Goal: Communication & Community: Share content

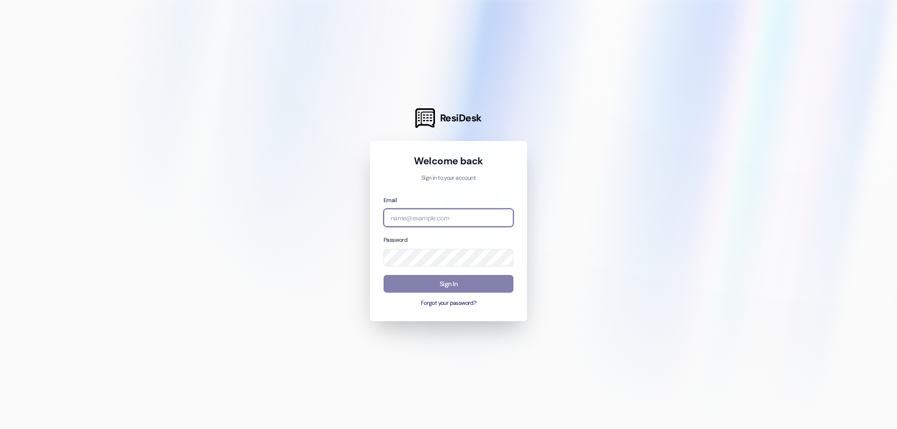
click at [466, 220] on input "email" at bounding box center [449, 218] width 130 height 18
type input "[EMAIL_ADDRESS][DOMAIN_NAME]"
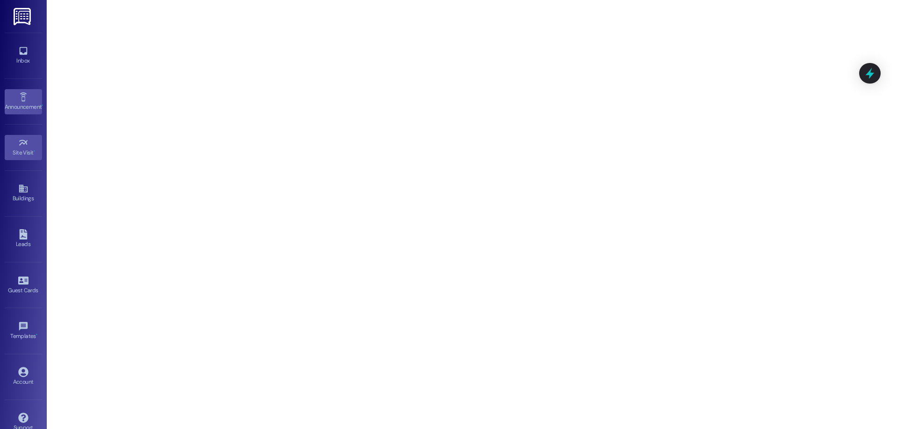
click at [19, 96] on icon at bounding box center [23, 97] width 10 height 10
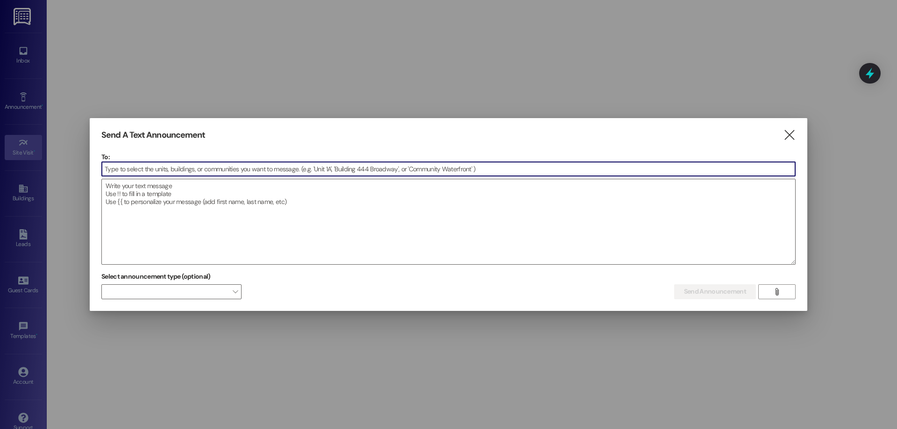
click at [122, 169] on input at bounding box center [448, 169] width 693 height 14
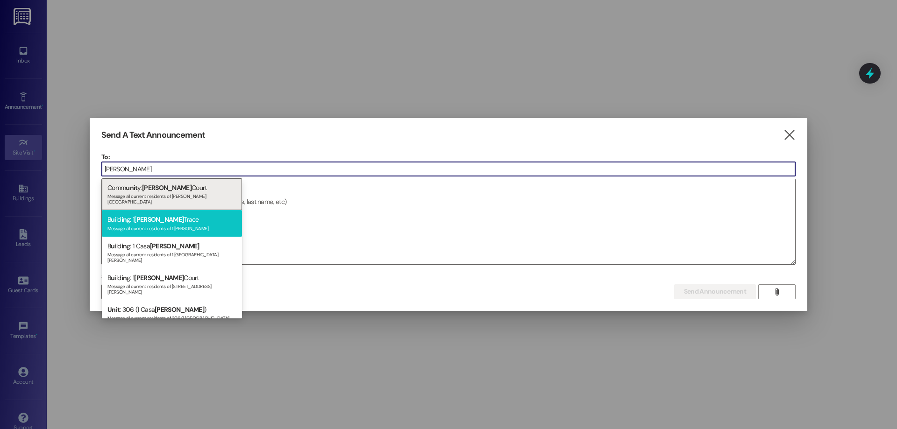
type input "[PERSON_NAME]"
click at [126, 225] on div "Message all current residents of 1 [PERSON_NAME]" at bounding box center [171, 228] width 129 height 8
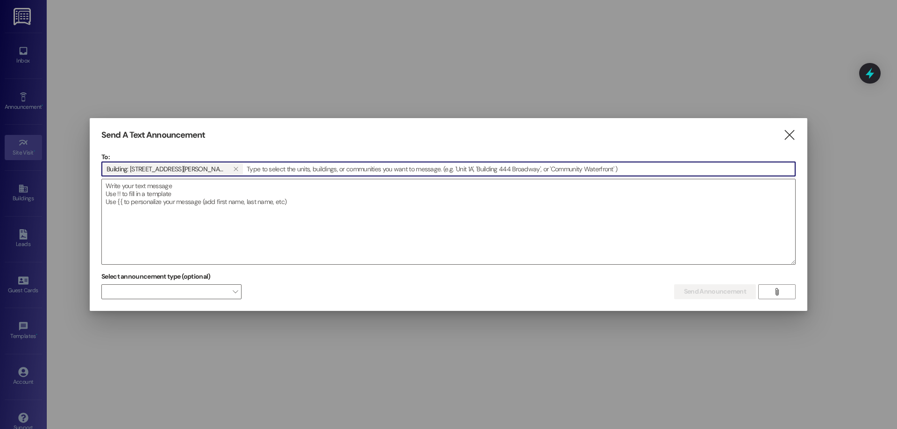
click at [265, 174] on input at bounding box center [519, 169] width 551 height 14
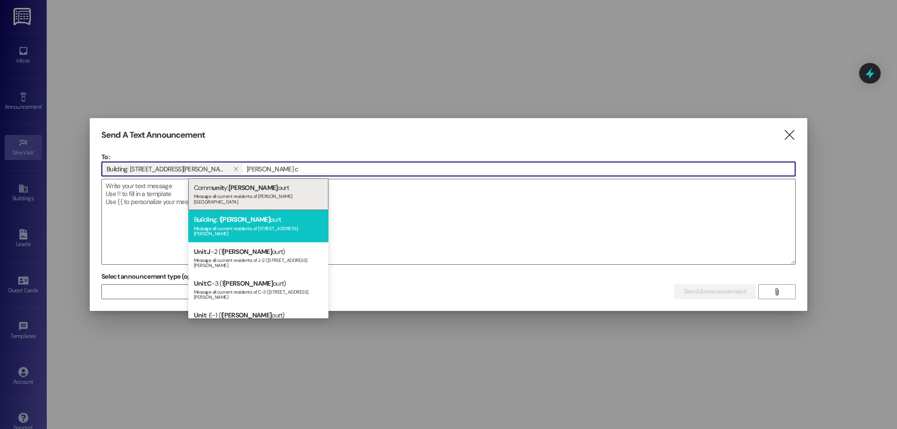
type input "[PERSON_NAME] c"
click at [265, 214] on div "B ui ld in g: 1 [PERSON_NAME] C ourt Message all current residents of [STREET_A…" at bounding box center [258, 226] width 140 height 32
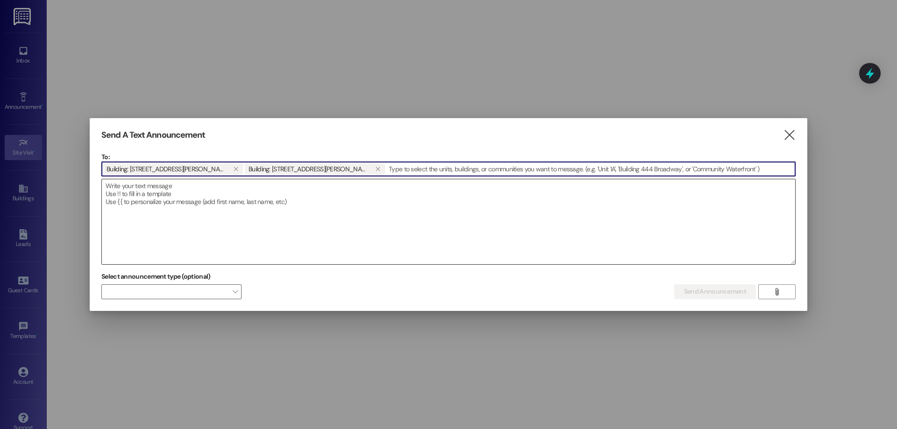
click at [265, 203] on textarea at bounding box center [448, 221] width 693 height 85
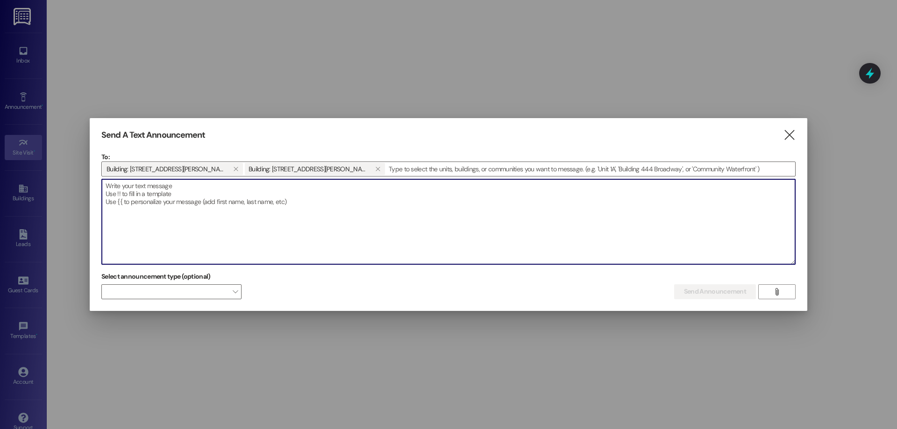
click at [249, 227] on textarea at bounding box center [448, 221] width 693 height 85
click at [292, 235] on textarea at bounding box center [448, 221] width 693 height 85
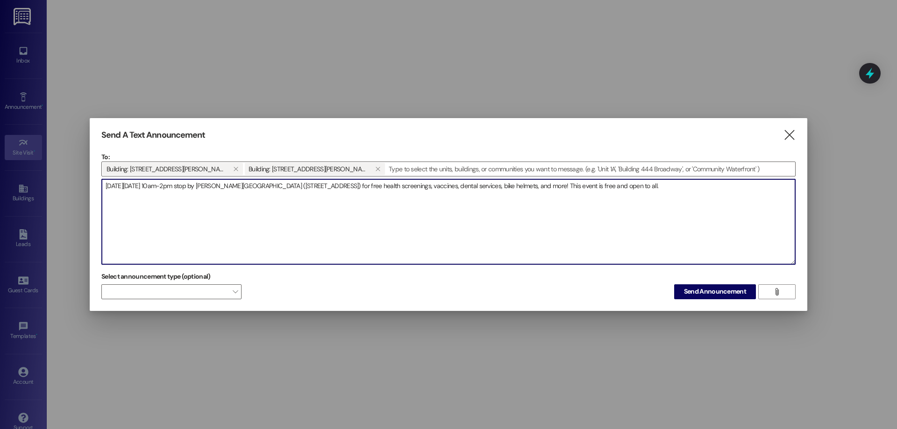
type textarea "[DATE][DATE] 10am-2pm stop by [PERSON_NAME][GEOGRAPHIC_DATA] ([STREET_ADDRESS])…"
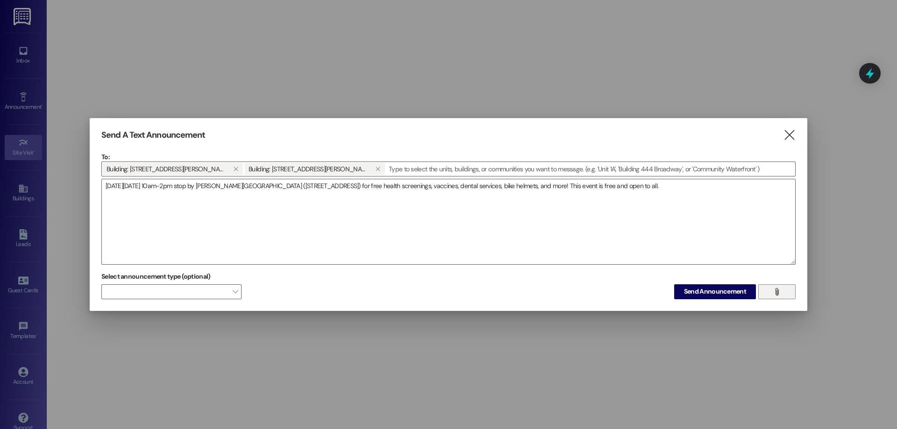
click at [782, 299] on span "" at bounding box center [776, 292] width 11 height 14
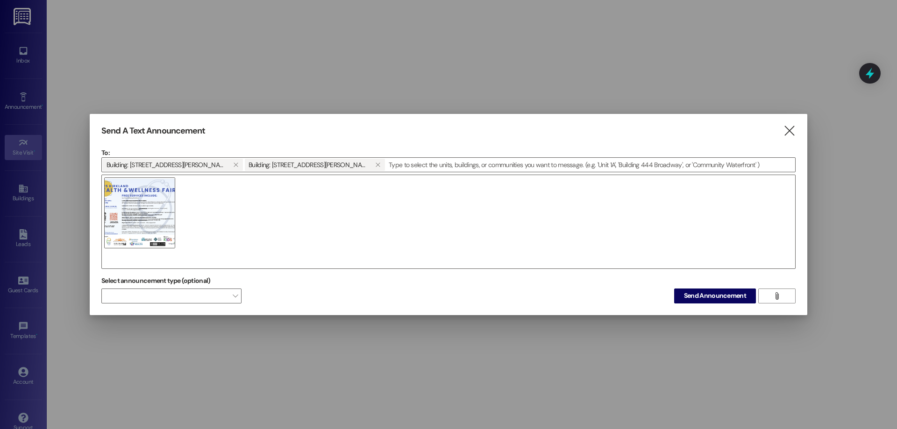
click at [170, 260] on div at bounding box center [448, 222] width 694 height 94
click at [764, 296] on button "" at bounding box center [776, 296] width 37 height 15
click at [192, 261] on div at bounding box center [448, 222] width 694 height 94
click at [234, 239] on div at bounding box center [448, 222] width 694 height 94
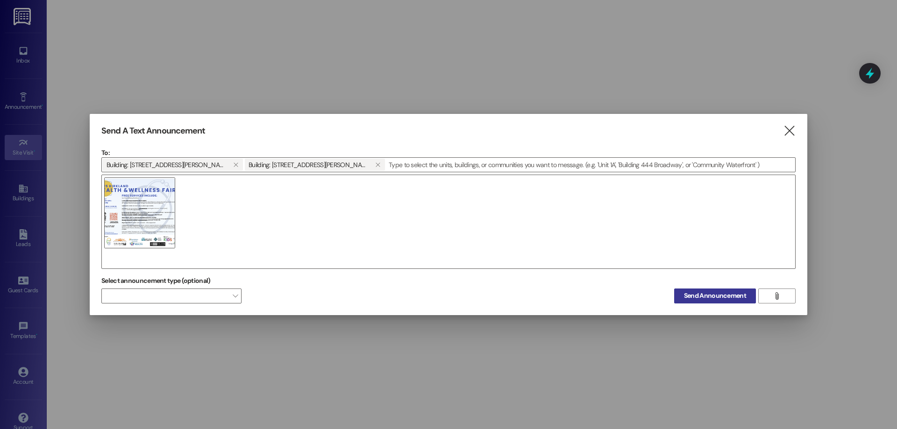
click at [723, 297] on span "Send Announcement" at bounding box center [715, 296] width 62 height 10
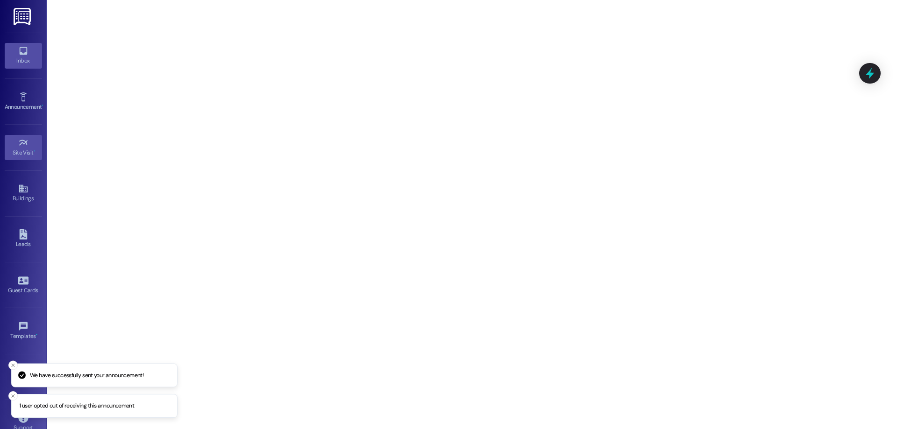
click at [36, 62] on div "Inbox" at bounding box center [23, 60] width 47 height 9
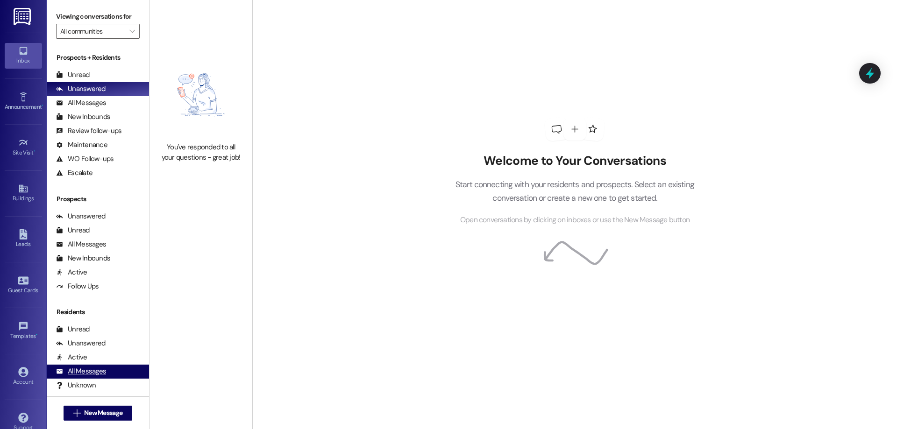
click at [97, 366] on div "All Messages (undefined)" at bounding box center [98, 372] width 102 height 14
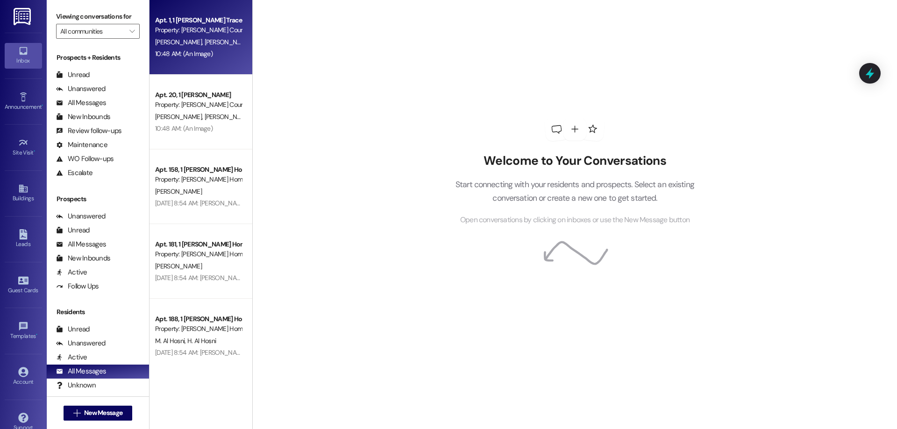
click at [208, 59] on div "10:48 AM: (An Image) 10:48 AM: (An Image)" at bounding box center [198, 54] width 88 height 12
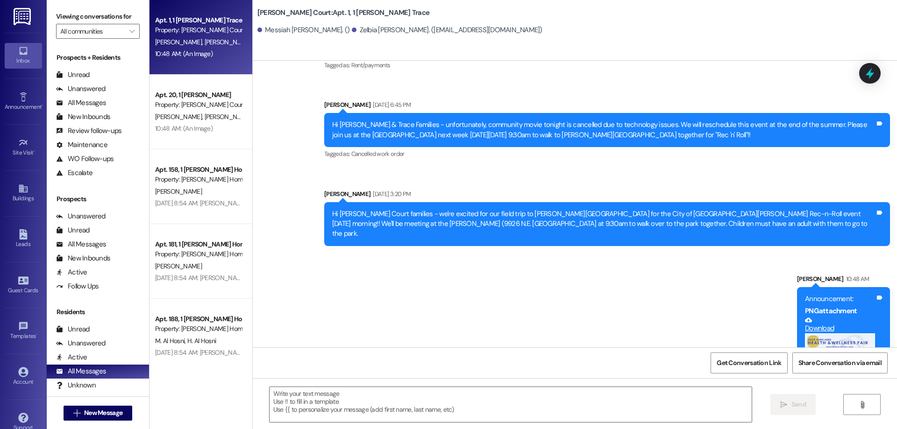
scroll to position [2572, 0]
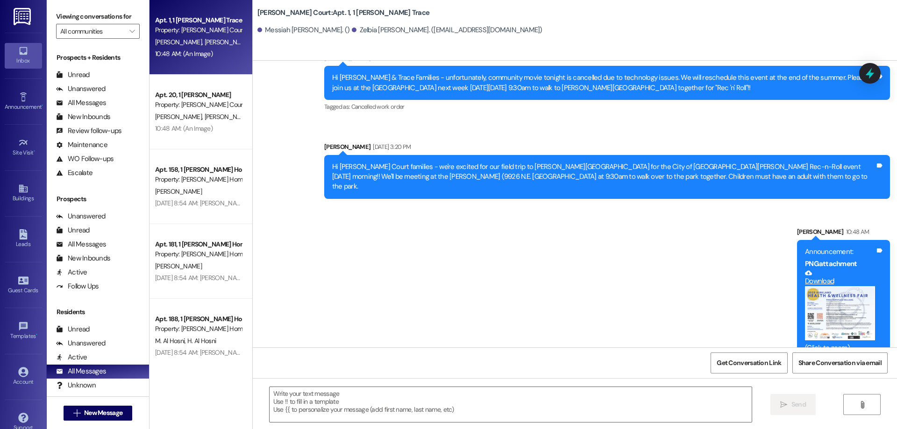
click at [846, 302] on button "Zoom image" at bounding box center [840, 313] width 70 height 54
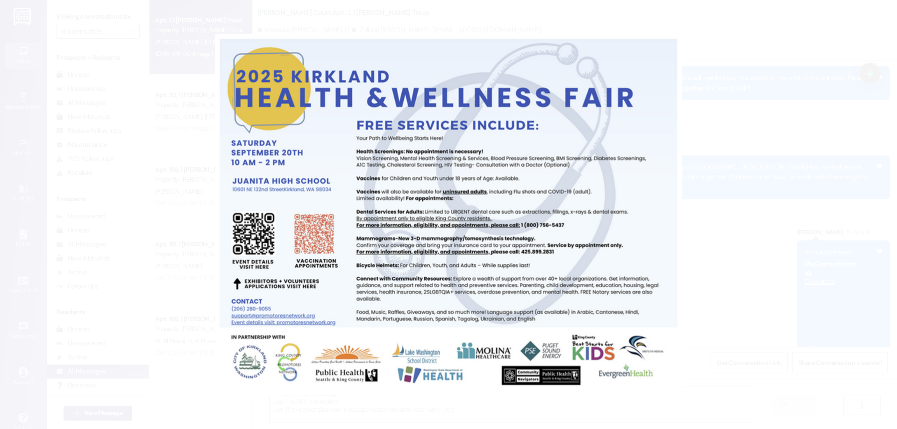
click at [846, 302] on button "Unzoom image" at bounding box center [448, 214] width 897 height 429
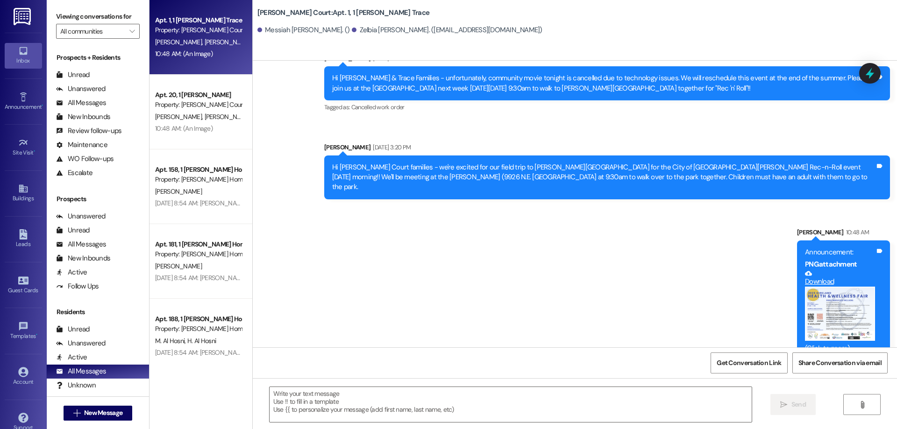
click at [837, 303] on button "Zoom image" at bounding box center [840, 314] width 70 height 54
